Goal: Task Accomplishment & Management: Use online tool/utility

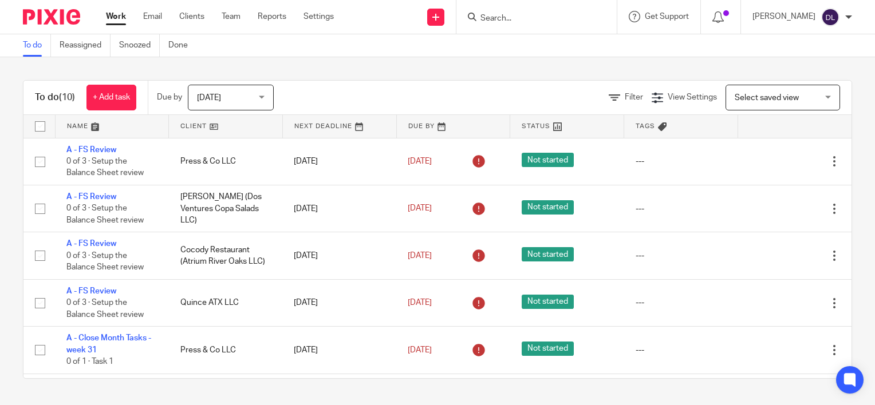
click at [71, 128] on link at bounding box center [112, 126] width 113 height 23
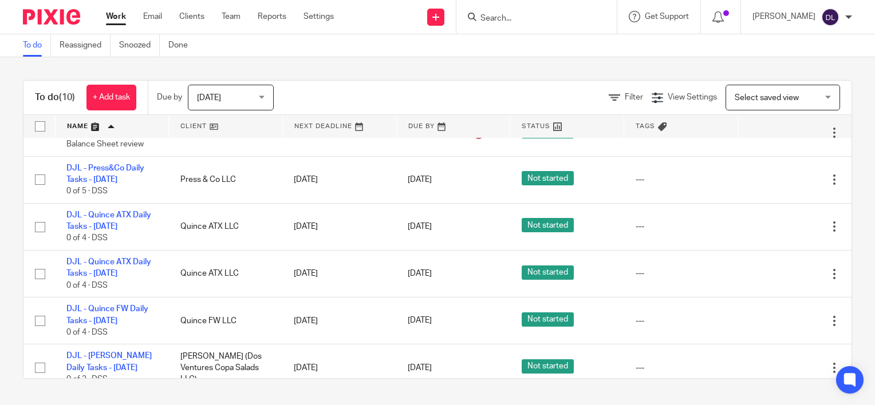
scroll to position [232, 0]
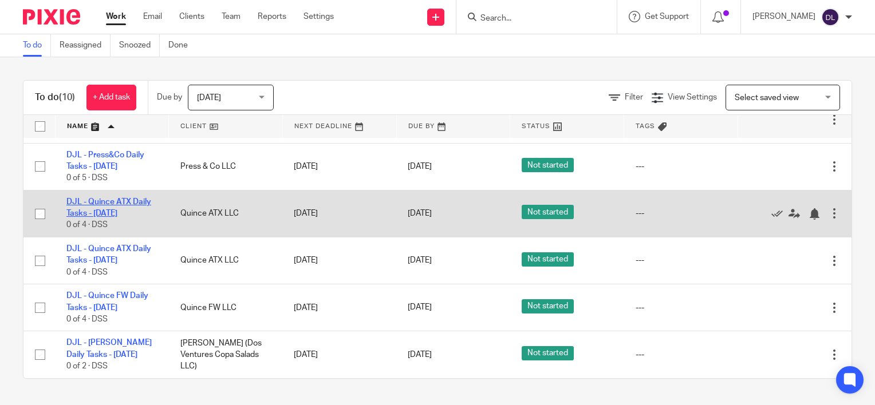
click at [115, 198] on link "DJL - Quince ATX Daily Tasks - [DATE]" at bounding box center [108, 207] width 85 height 19
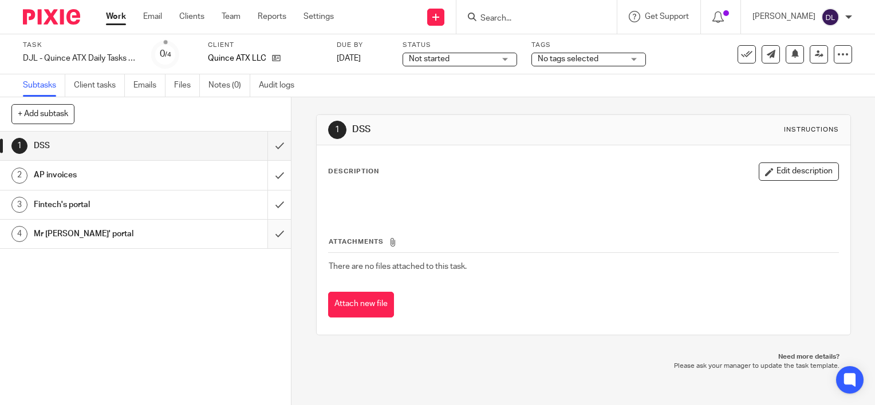
click at [270, 226] on input "submit" at bounding box center [145, 234] width 291 height 29
click at [268, 204] on input "submit" at bounding box center [145, 205] width 291 height 29
drag, startPoint x: 268, startPoint y: 177, endPoint x: 270, endPoint y: 158, distance: 19.5
click at [269, 176] on input "submit" at bounding box center [145, 175] width 291 height 29
click at [272, 149] on input "submit" at bounding box center [145, 146] width 291 height 29
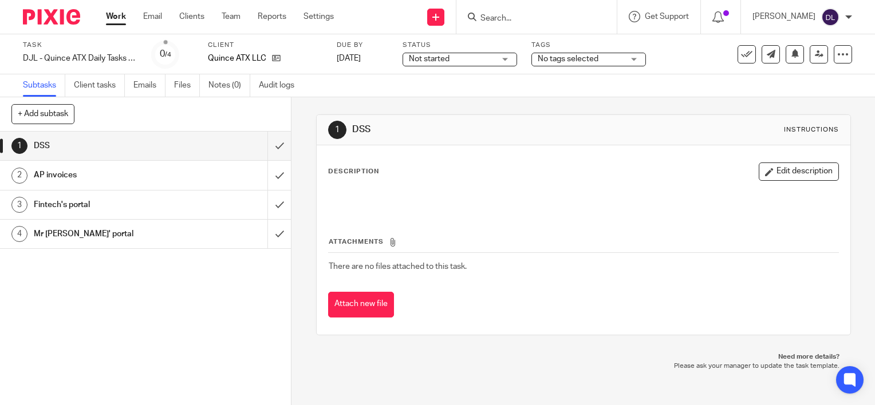
click at [118, 22] on link "Work" at bounding box center [116, 16] width 20 height 11
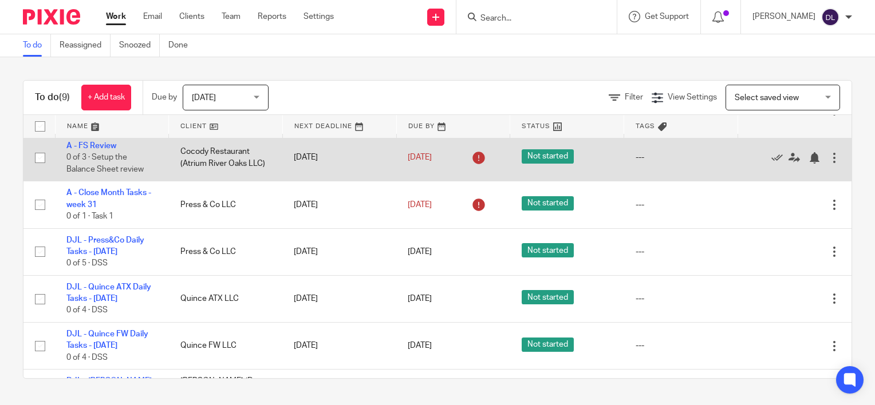
scroll to position [185, 0]
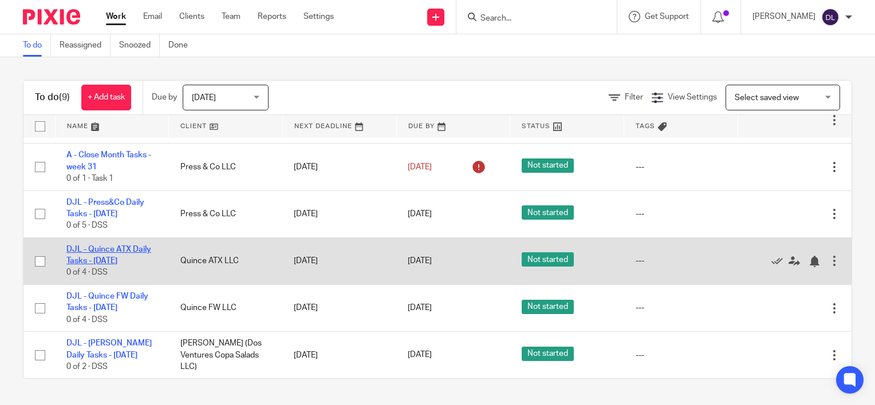
click at [118, 247] on link "DJL - Quince ATX Daily Tasks - [DATE]" at bounding box center [108, 255] width 85 height 19
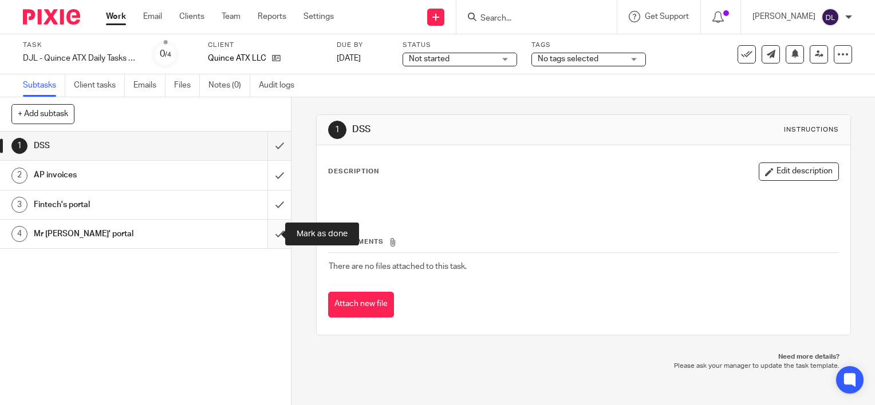
click at [266, 231] on input "submit" at bounding box center [145, 234] width 291 height 29
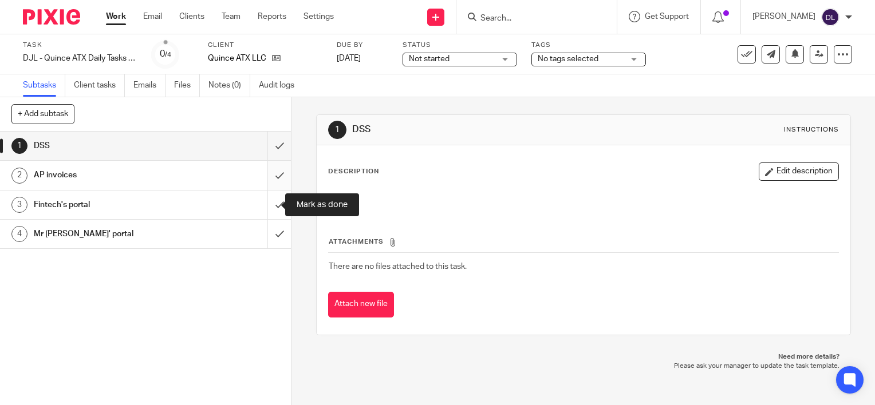
drag, startPoint x: 267, startPoint y: 205, endPoint x: 267, endPoint y: 176, distance: 29.8
click at [267, 204] on input "submit" at bounding box center [145, 205] width 291 height 29
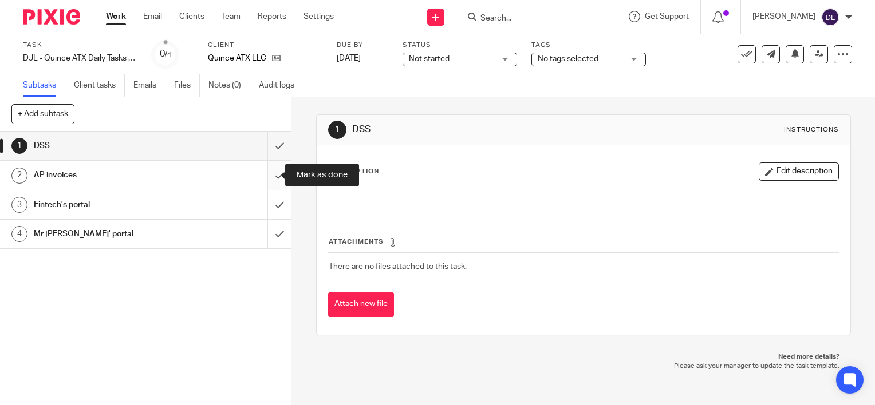
click at [267, 171] on input "submit" at bounding box center [145, 175] width 291 height 29
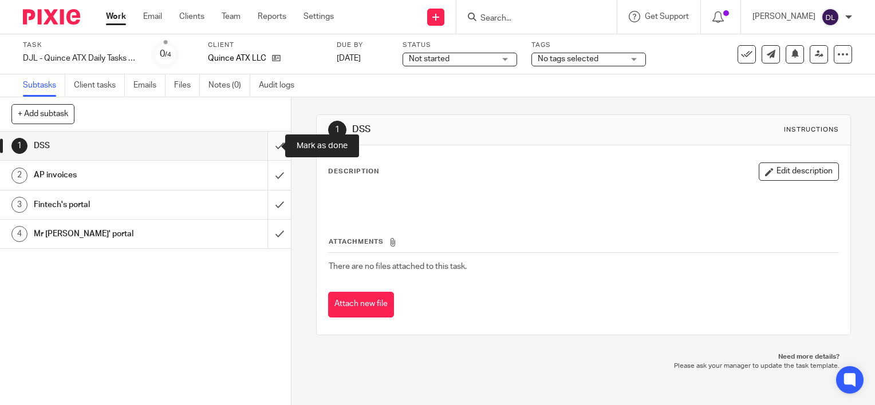
click at [267, 144] on input "submit" at bounding box center [145, 146] width 291 height 29
click at [118, 21] on link "Work" at bounding box center [116, 16] width 20 height 11
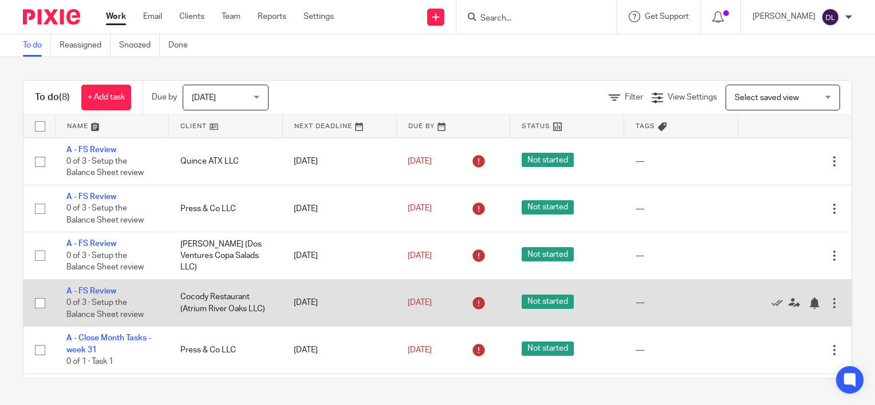
scroll to position [138, 0]
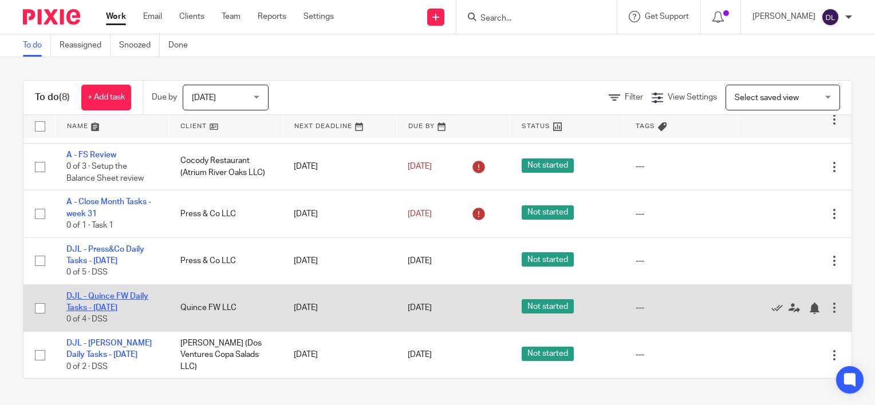
click at [112, 303] on link "DJL - Quince FW Daily Tasks - [DATE]" at bounding box center [107, 301] width 82 height 19
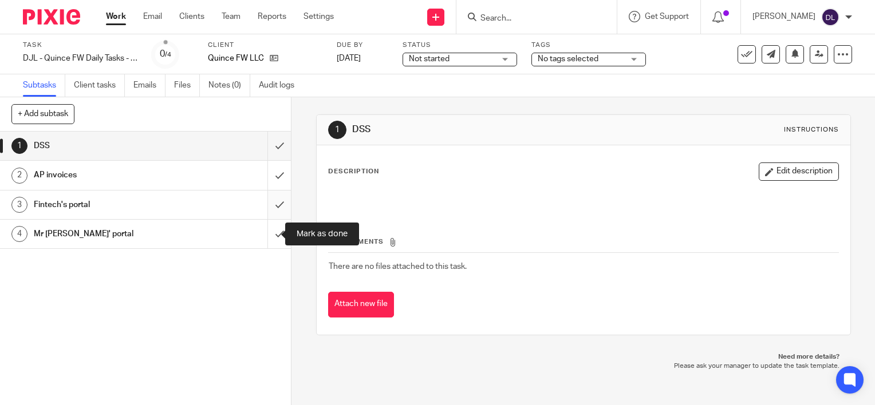
drag, startPoint x: 262, startPoint y: 234, endPoint x: 263, endPoint y: 216, distance: 18.4
click at [262, 234] on input "submit" at bounding box center [145, 234] width 291 height 29
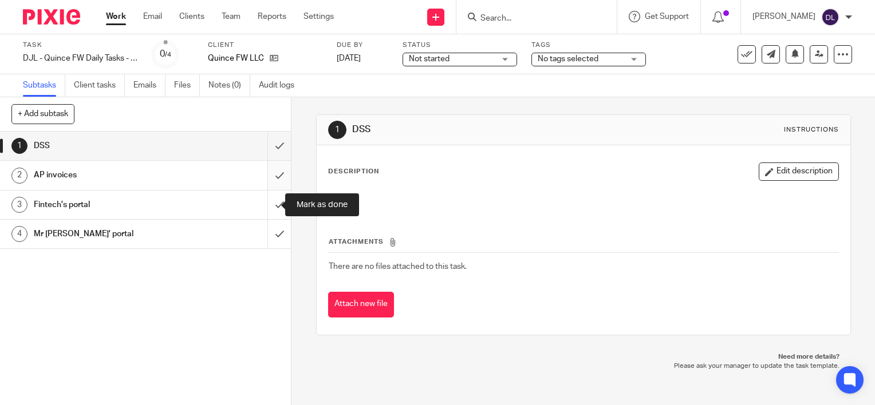
drag, startPoint x: 266, startPoint y: 199, endPoint x: 267, endPoint y: 172, distance: 26.9
click at [267, 197] on input "submit" at bounding box center [145, 205] width 291 height 29
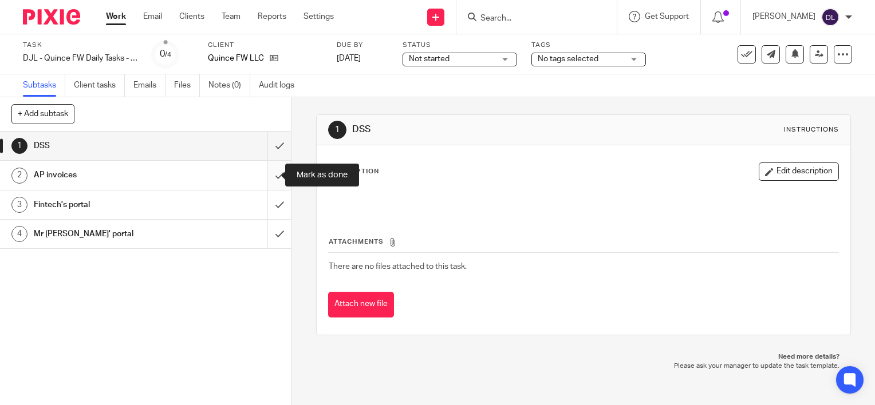
click at [267, 169] on input "submit" at bounding box center [145, 175] width 291 height 29
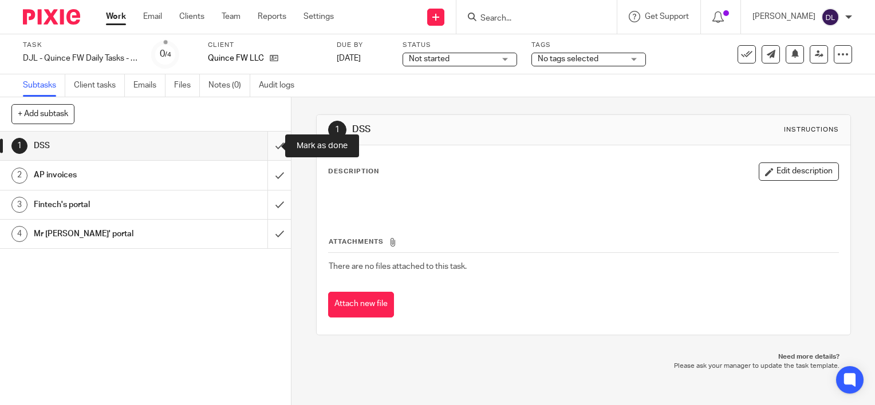
click at [267, 148] on input "submit" at bounding box center [145, 146] width 291 height 29
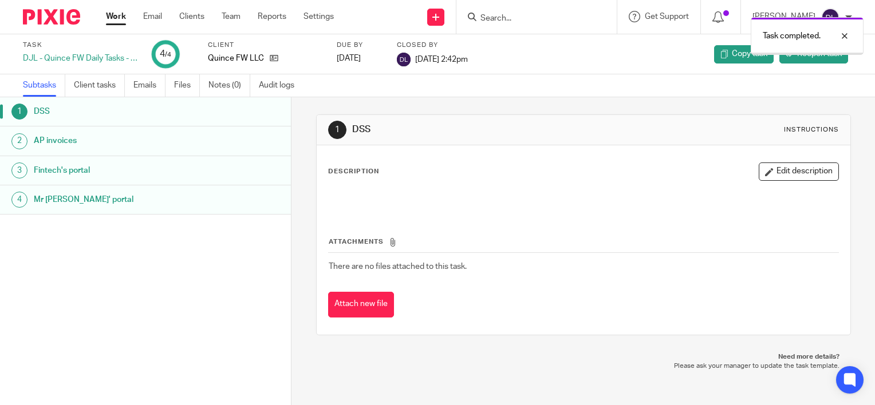
click at [117, 17] on link "Work" at bounding box center [116, 16] width 20 height 11
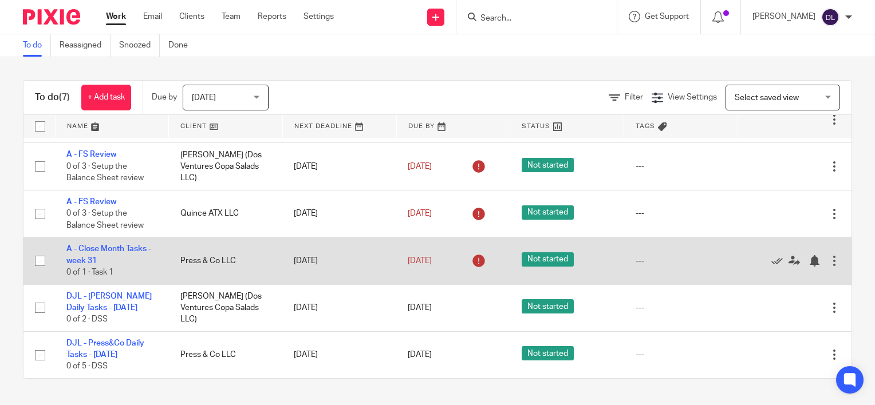
scroll to position [91, 0]
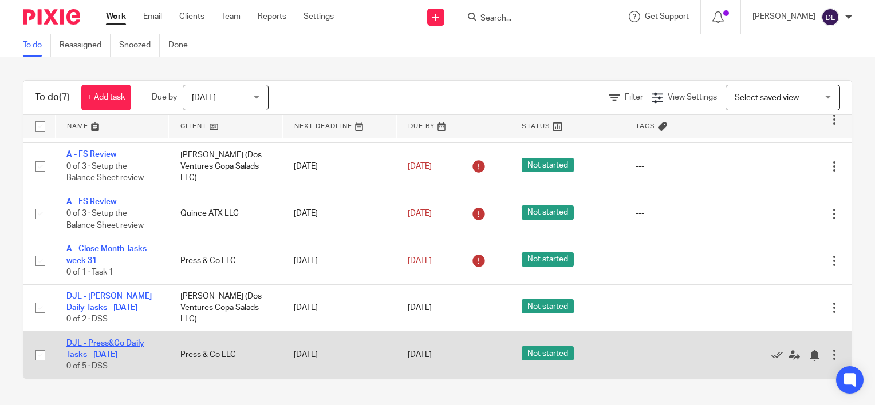
click at [118, 343] on link "DJL - Press&Co Daily Tasks - [DATE]" at bounding box center [105, 348] width 78 height 19
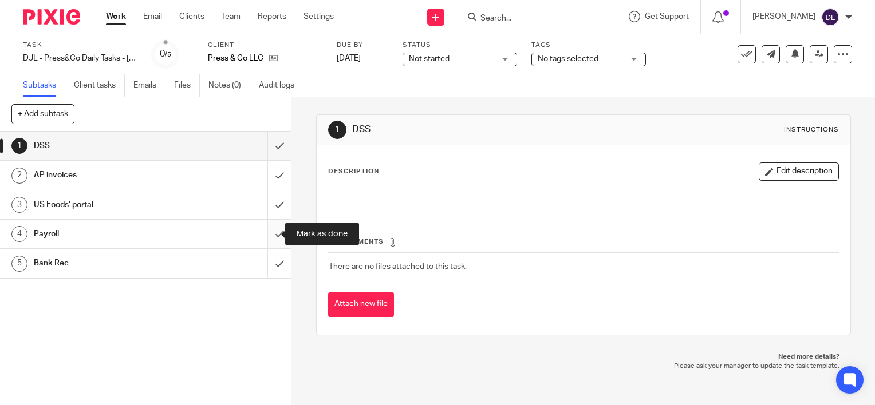
click at [271, 232] on input "submit" at bounding box center [145, 234] width 291 height 29
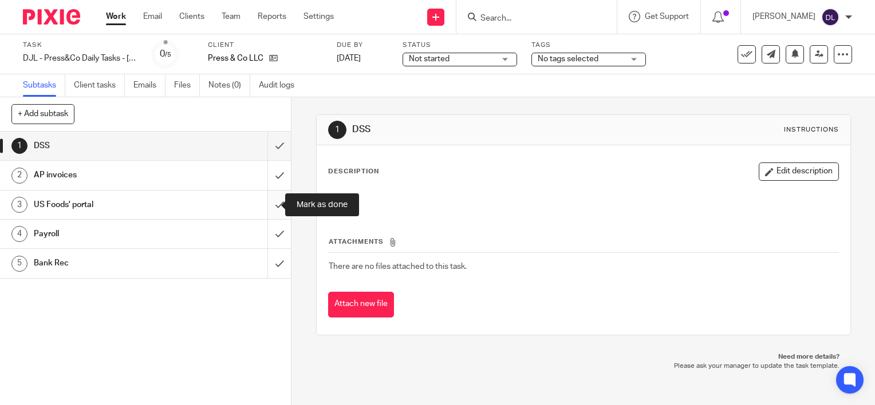
click at [271, 207] on input "submit" at bounding box center [145, 205] width 291 height 29
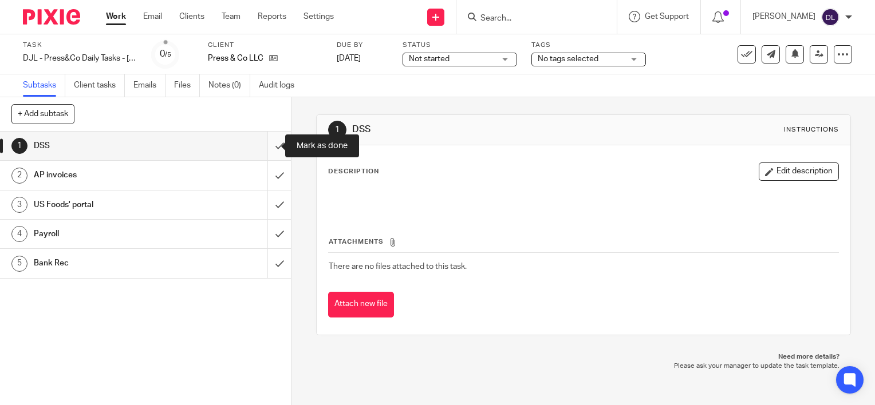
click at [271, 145] on input "submit" at bounding box center [145, 146] width 291 height 29
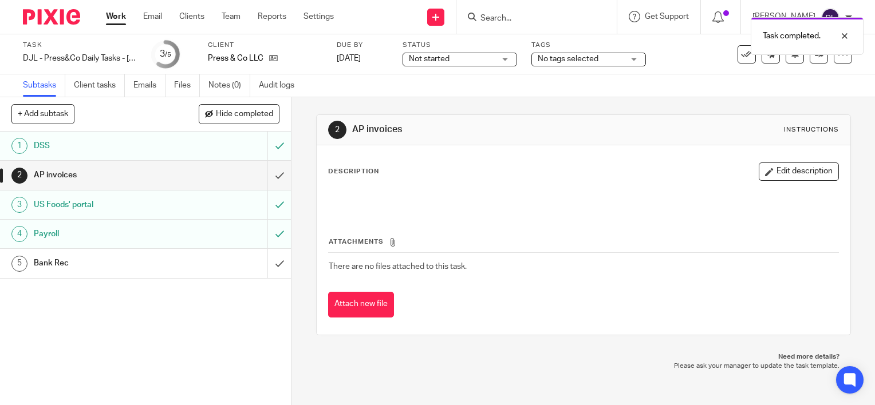
click at [124, 20] on link "Work" at bounding box center [116, 16] width 20 height 11
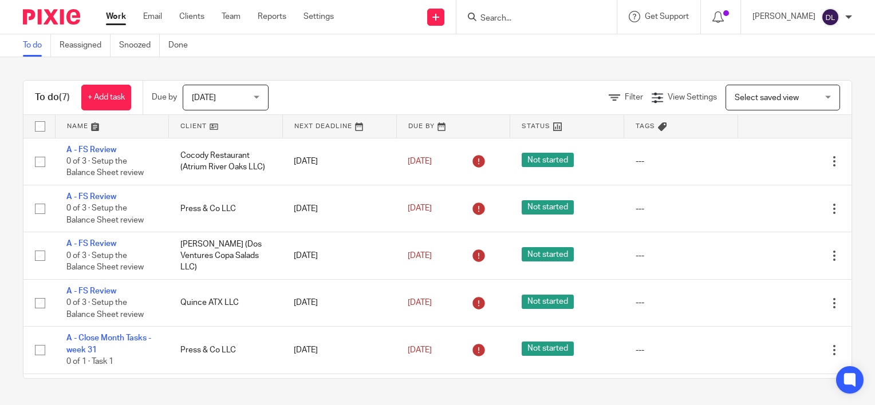
scroll to position [91, 0]
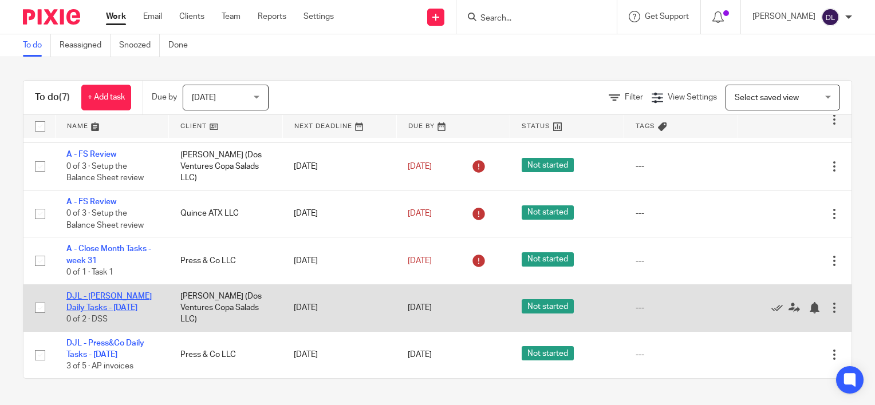
click at [103, 309] on link "DJL - [PERSON_NAME] Daily Tasks - [DATE]" at bounding box center [108, 301] width 85 height 19
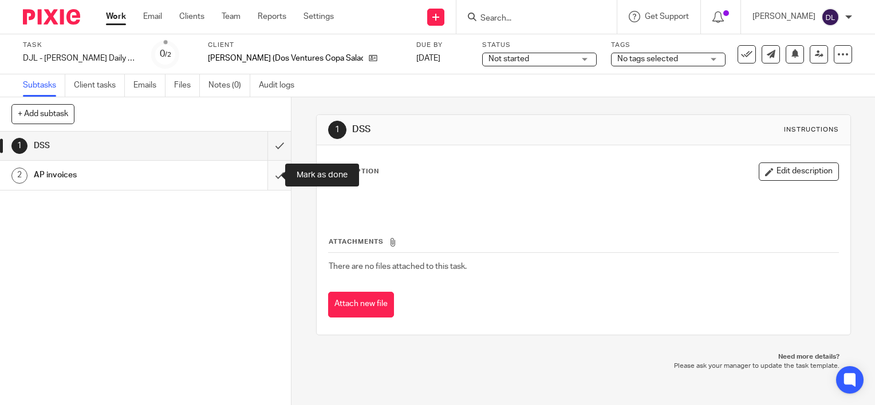
click at [275, 168] on input "submit" at bounding box center [145, 175] width 291 height 29
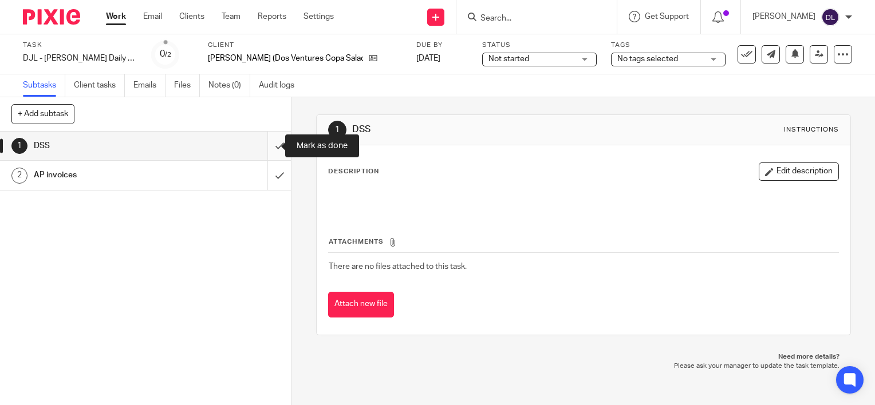
click at [275, 147] on input "submit" at bounding box center [145, 146] width 291 height 29
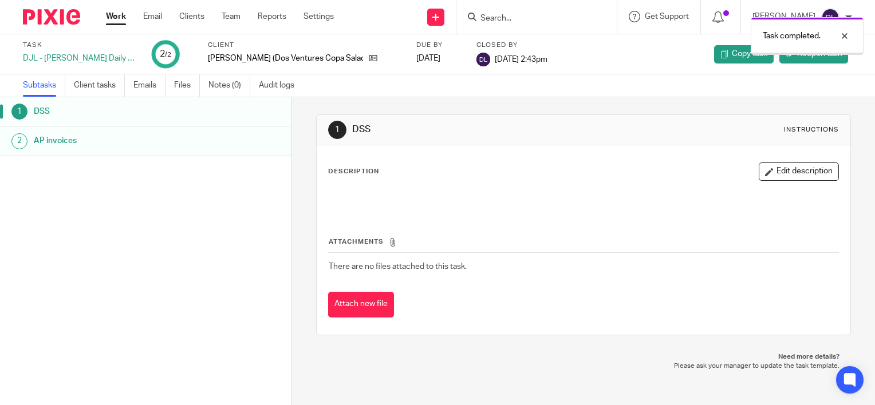
click at [113, 19] on link "Work" at bounding box center [116, 16] width 20 height 11
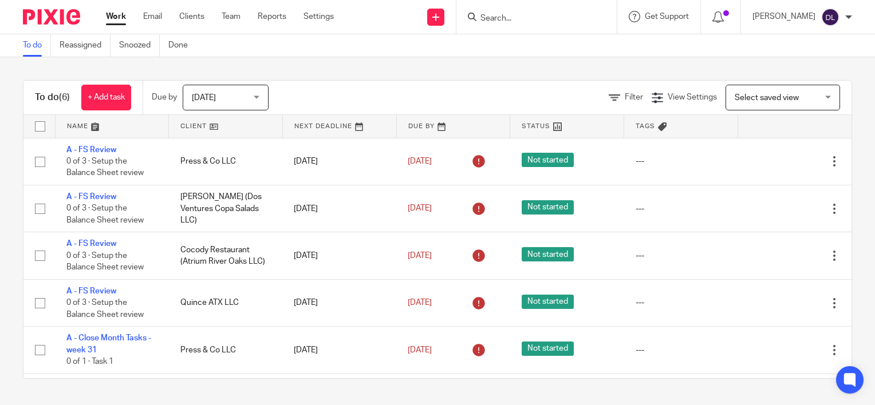
scroll to position [43, 0]
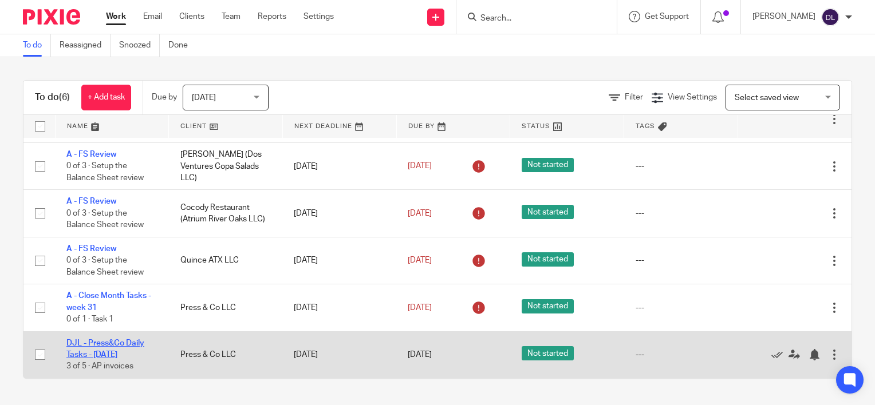
click at [112, 341] on link "DJL - Press&Co Daily Tasks - [DATE]" at bounding box center [105, 348] width 78 height 19
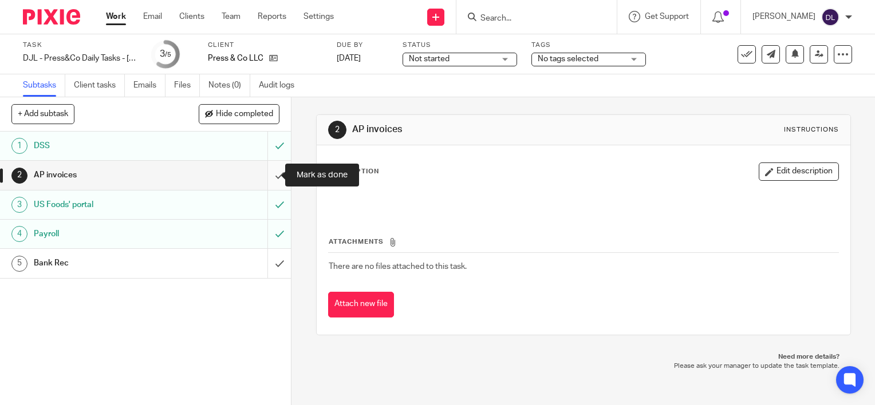
click at [268, 168] on input "submit" at bounding box center [145, 175] width 291 height 29
